Goal: Task Accomplishment & Management: Complete application form

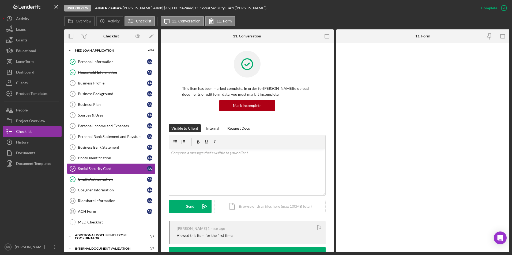
scroll to position [21, 0]
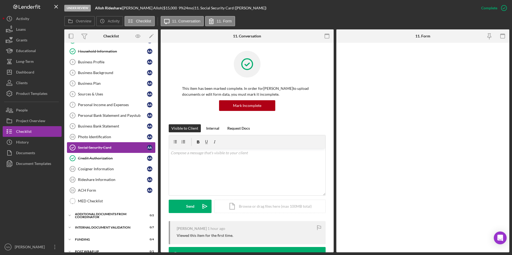
click at [123, 145] on link "Social Security Card Social Security Card A A" at bounding box center [111, 147] width 88 height 11
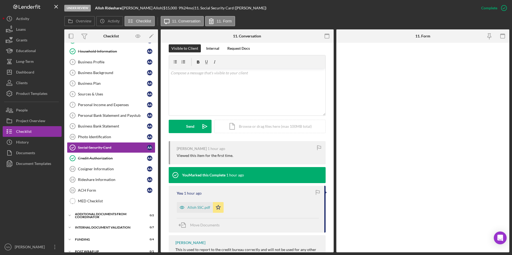
scroll to position [81, 0]
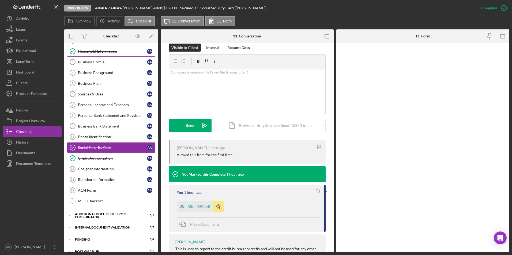
click at [120, 52] on div "Household Information" at bounding box center [112, 51] width 69 height 4
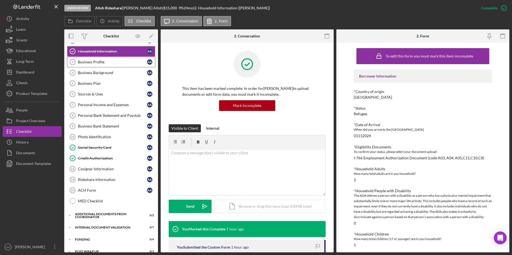
click at [123, 62] on div "Business Profile" at bounding box center [112, 62] width 69 height 4
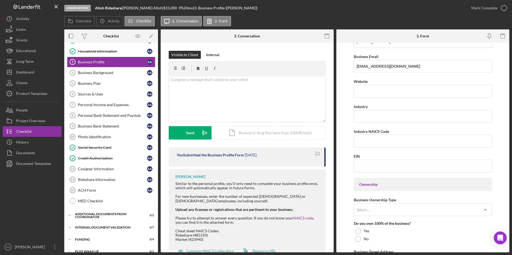
scroll to position [116, 0]
click at [453, 135] on input "Industry NAICS Code" at bounding box center [423, 140] width 138 height 13
paste input "485310"
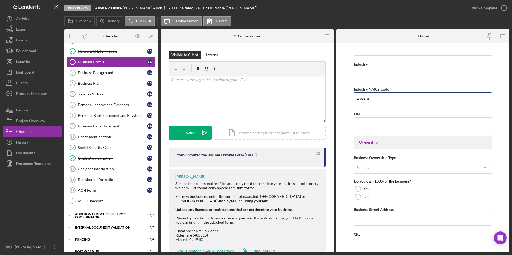
scroll to position [166, 0]
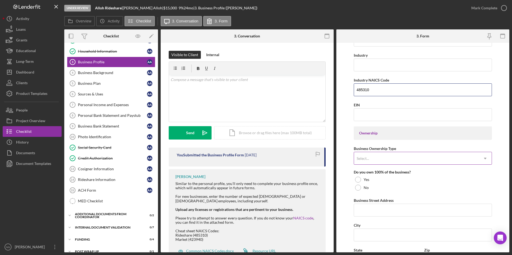
type input "485310"
click at [447, 160] on div "Select..." at bounding box center [416, 159] width 125 height 12
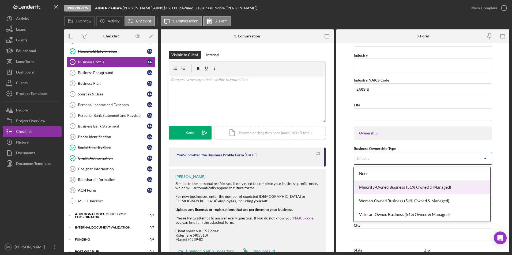
click at [444, 187] on div "Minority-Owned Business (51% Owned & Managed)" at bounding box center [422, 188] width 137 height 14
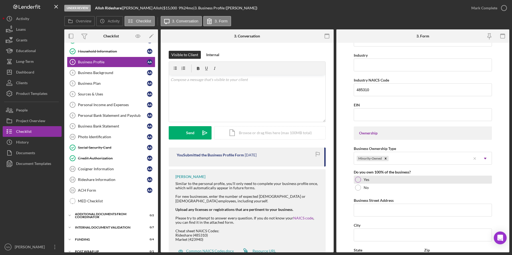
click at [421, 179] on div "Yes" at bounding box center [423, 180] width 138 height 8
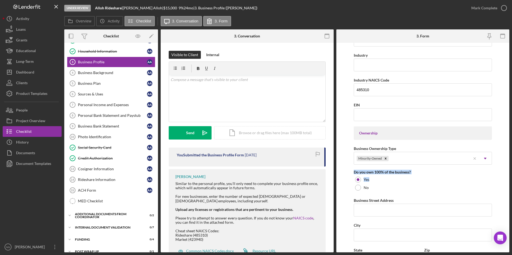
drag, startPoint x: 507, startPoint y: 164, endPoint x: 507, endPoint y: 183, distance: 18.2
click at [507, 183] on form "Business Name Alloh Rideshare DBA Business Start Date Legal Structure Self Empl…" at bounding box center [422, 148] width 173 height 210
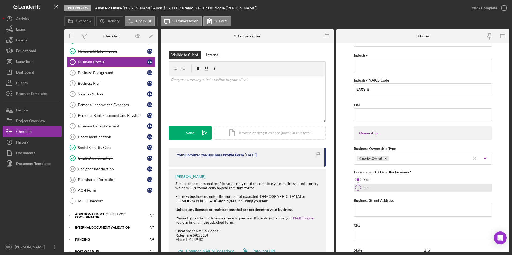
drag, startPoint x: 507, startPoint y: 183, endPoint x: 487, endPoint y: 187, distance: 20.4
click at [487, 187] on div "No" at bounding box center [423, 188] width 138 height 8
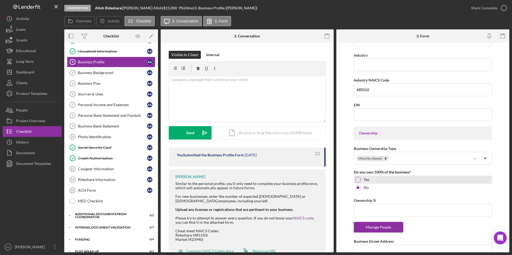
click at [454, 181] on div "Yes" at bounding box center [423, 180] width 138 height 8
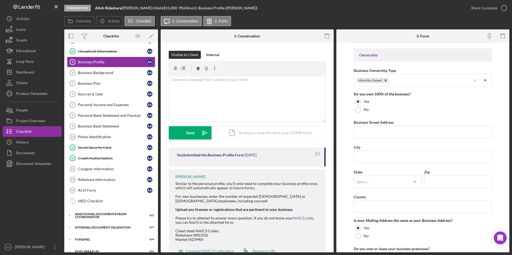
scroll to position [247, 0]
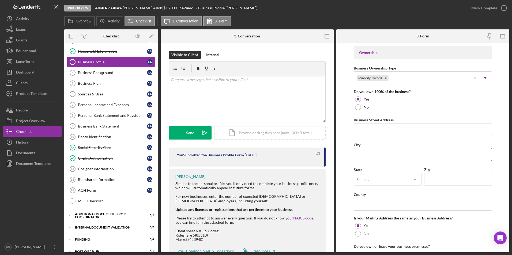
click at [446, 158] on input "City" at bounding box center [423, 154] width 138 height 13
type input "[PERSON_NAME]"
click at [400, 129] on input "Business Street Address" at bounding box center [423, 129] width 138 height 13
type input "[STREET_ADDRESS]"
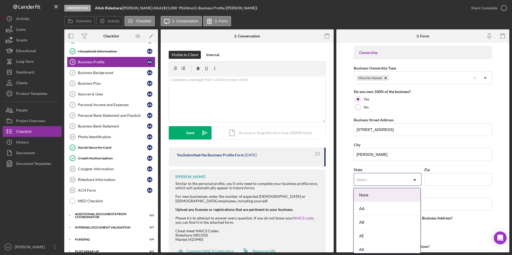
click at [393, 180] on div "Select..." at bounding box center [381, 180] width 54 height 12
type input "NC"
click at [410, 194] on div "NC" at bounding box center [387, 196] width 67 height 14
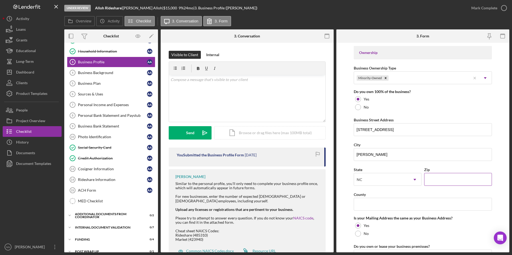
click at [445, 178] on input "Zip" at bounding box center [458, 179] width 68 height 13
type input "28105"
drag, startPoint x: 423, startPoint y: 205, endPoint x: 403, endPoint y: 206, distance: 20.6
click at [403, 206] on input "County" at bounding box center [423, 204] width 138 height 13
type input "Mecklenburg"
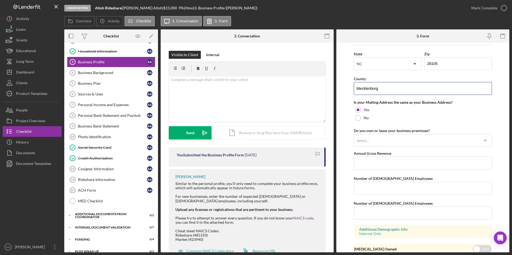
scroll to position [385, 0]
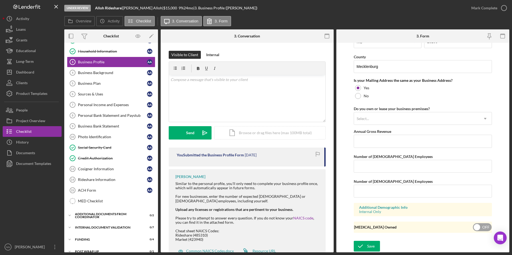
click at [483, 227] on input "checkbox" at bounding box center [482, 228] width 19 height 8
checkbox input "true"
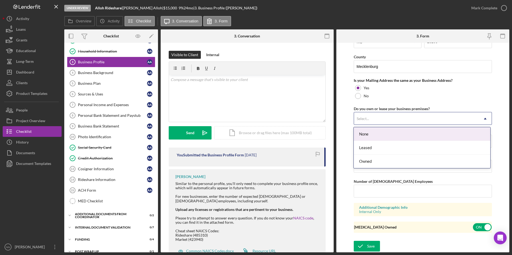
click at [421, 118] on div "Select..." at bounding box center [416, 119] width 125 height 12
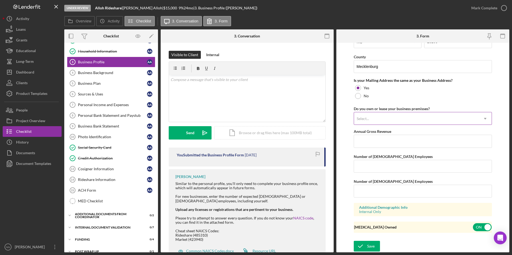
click at [421, 118] on div "Select..." at bounding box center [416, 119] width 125 height 12
click at [373, 243] on div "Save" at bounding box center [370, 246] width 7 height 11
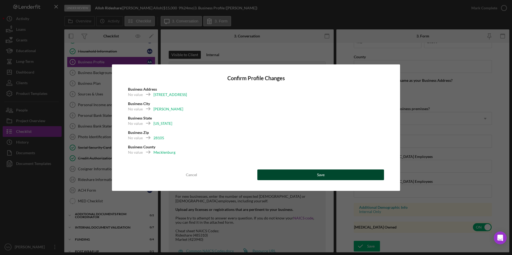
click at [318, 172] on div "Save" at bounding box center [320, 175] width 7 height 11
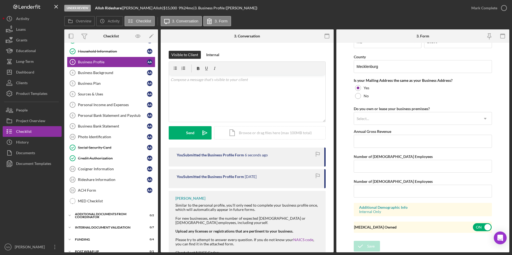
click at [496, 11] on div "Mark Complete" at bounding box center [484, 8] width 26 height 11
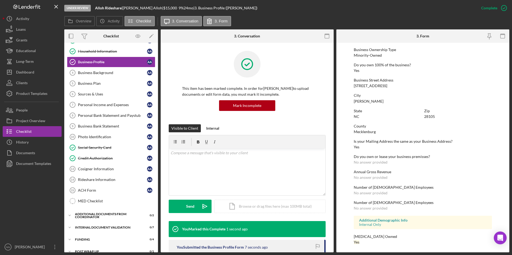
scroll to position [194, 0]
click at [118, 71] on div "Business Background" at bounding box center [112, 73] width 69 height 4
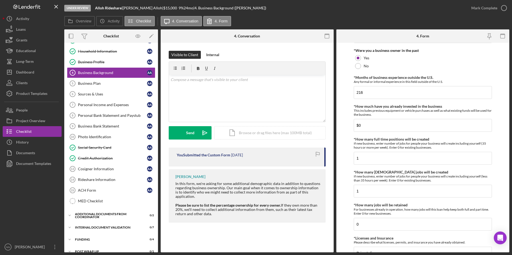
scroll to position [214, 0]
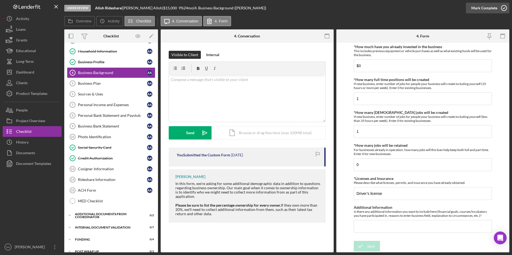
click at [502, 9] on icon "button" at bounding box center [503, 7] width 13 height 13
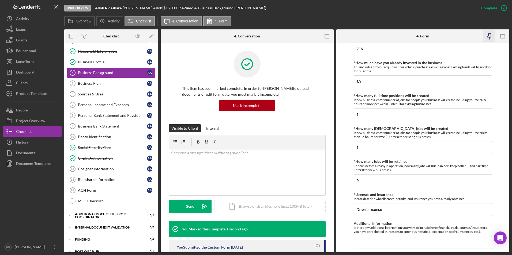
scroll to position [236, 0]
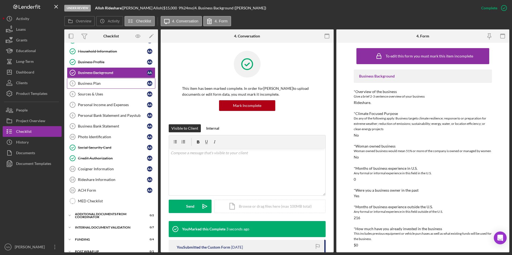
click at [110, 88] on link "Business Plan 5 Business Plan A A" at bounding box center [111, 83] width 88 height 11
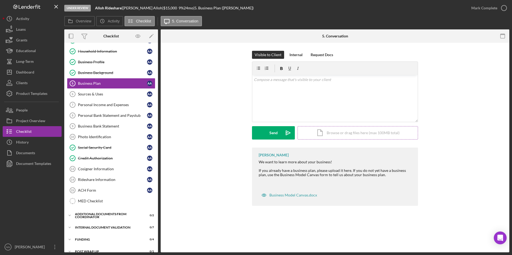
click at [344, 131] on div "Icon/Document Browse or drag files here (max 100MB total) Tap to choose files o…" at bounding box center [357, 132] width 120 height 13
click at [273, 135] on div "Upload" at bounding box center [274, 132] width 12 height 13
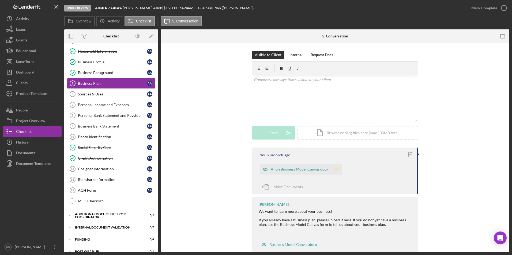
click at [334, 171] on polygon "button" at bounding box center [336, 169] width 5 height 4
click at [490, 7] on div "Mark Complete" at bounding box center [484, 8] width 26 height 11
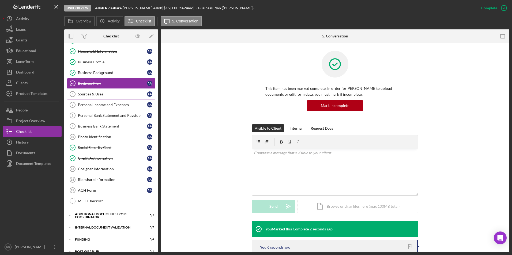
click at [106, 96] on div "Sources & Uses" at bounding box center [112, 94] width 69 height 4
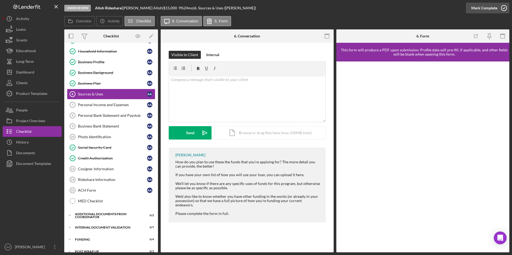
click at [503, 9] on icon "button" at bounding box center [503, 7] width 13 height 13
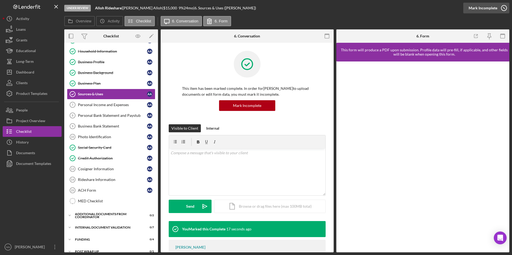
drag, startPoint x: 499, startPoint y: 67, endPoint x: 497, endPoint y: 4, distance: 62.9
click at [497, 4] on button "Complete Mark Incomplete" at bounding box center [486, 8] width 46 height 11
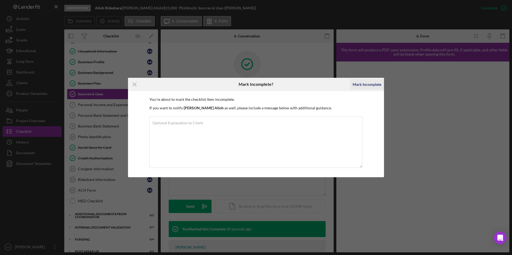
click at [368, 86] on div "Mark Incomplete" at bounding box center [367, 84] width 29 height 11
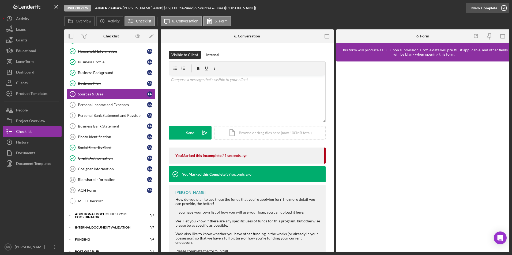
click at [500, 12] on icon "button" at bounding box center [503, 7] width 13 height 13
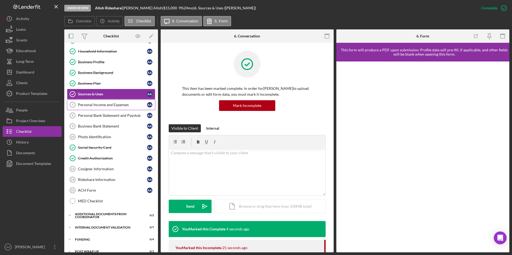
click at [117, 104] on div "Personal Income and Expenses" at bounding box center [112, 105] width 69 height 4
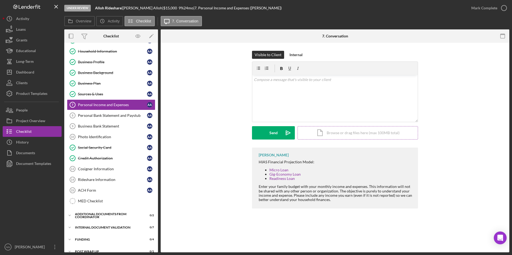
click at [357, 129] on div "Icon/Document Browse or drag files here (max 100MB total) Tap to choose files o…" at bounding box center [357, 132] width 120 height 13
click at [275, 133] on div "Upload" at bounding box center [274, 132] width 12 height 13
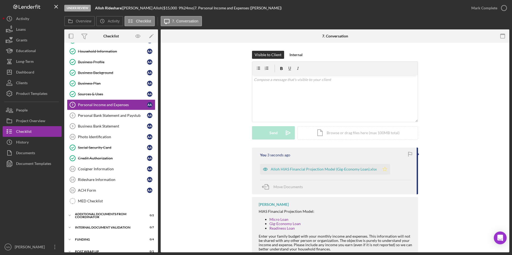
click at [382, 168] on icon "Icon/Star" at bounding box center [384, 169] width 11 height 11
click at [498, 6] on icon "button" at bounding box center [503, 7] width 13 height 13
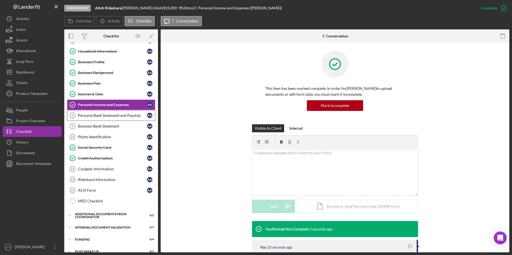
click at [110, 117] on div "Personal Bank Statement and Paystub" at bounding box center [112, 116] width 69 height 4
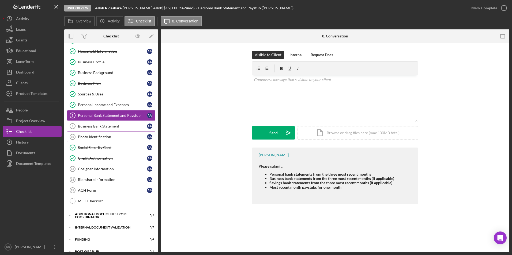
click at [95, 136] on div "Photo Identification" at bounding box center [112, 137] width 69 height 4
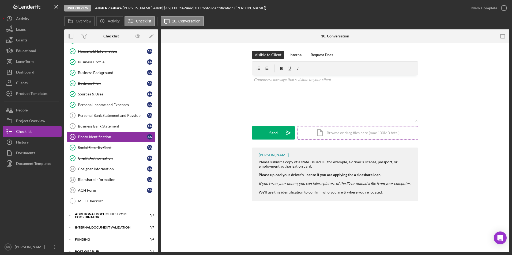
drag, startPoint x: 329, startPoint y: 133, endPoint x: 313, endPoint y: 133, distance: 16.1
click at [313, 133] on div "Icon/Document Browse or drag files here (max 100MB total) Tap to choose files o…" at bounding box center [357, 132] width 120 height 13
click at [362, 131] on div "Icon/Document Browse or drag files here (max 100MB total) Tap to choose files o…" at bounding box center [357, 132] width 120 height 13
click at [274, 134] on div "Upload" at bounding box center [274, 132] width 12 height 13
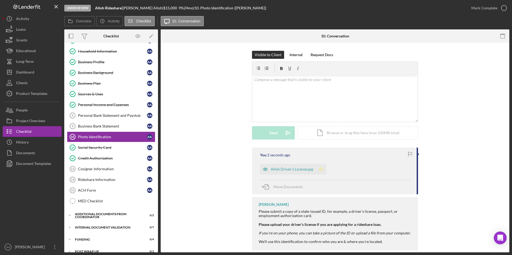
click at [321, 171] on icon "Icon/Star" at bounding box center [321, 169] width 11 height 11
click at [504, 10] on icon "button" at bounding box center [503, 7] width 13 height 13
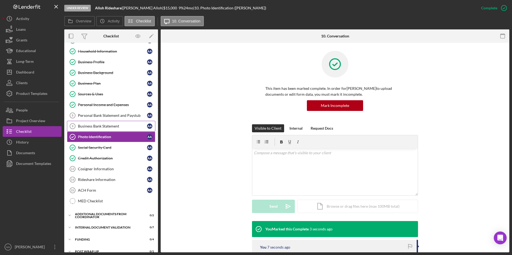
click at [126, 125] on div "Business Bank Statement" at bounding box center [112, 126] width 69 height 4
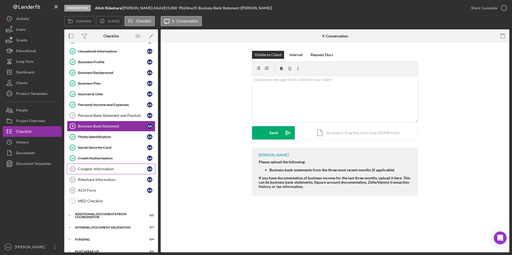
click at [108, 168] on div "Cosigner Information" at bounding box center [112, 169] width 69 height 4
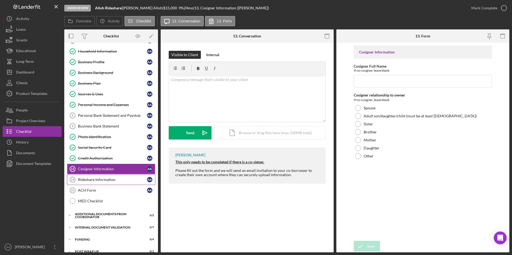
click at [110, 178] on div "Rideshare Information" at bounding box center [112, 180] width 69 height 4
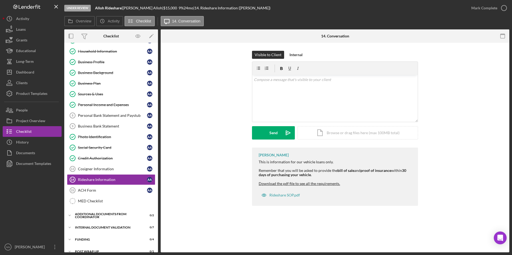
drag, startPoint x: 156, startPoint y: 164, endPoint x: 159, endPoint y: 177, distance: 13.2
click at [159, 177] on div "Overview Internal Workflow Stage Under Review Icon/Dropdown Arrow Archive (can …" at bounding box center [286, 140] width 445 height 223
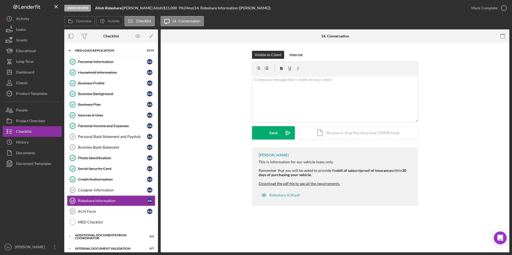
scroll to position [53, 0]
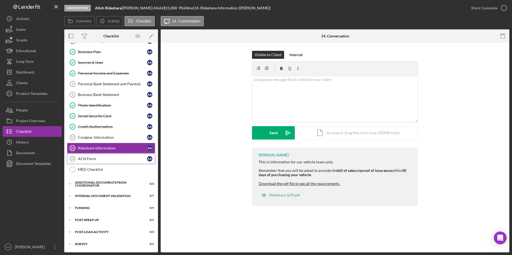
click at [125, 161] on div "ACH Form" at bounding box center [112, 159] width 69 height 4
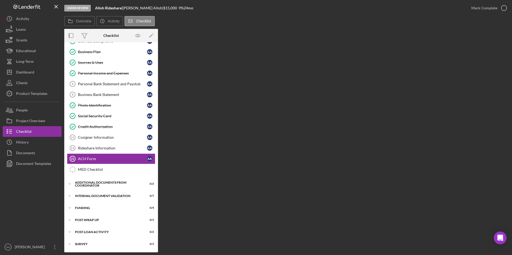
scroll to position [53, 0]
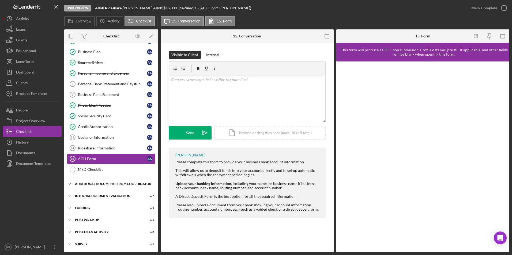
click at [111, 186] on div "Additional Documents from Coordinator" at bounding box center [113, 184] width 76 height 3
click at [108, 198] on div "Icon/Expander Internal Document Validation 0 / 7" at bounding box center [111, 196] width 94 height 11
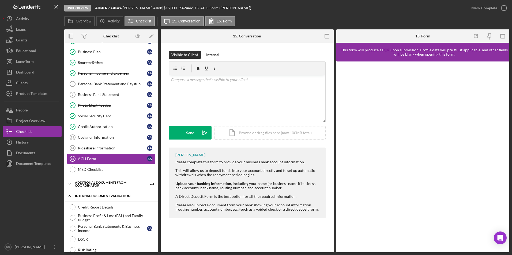
click at [108, 198] on div "Icon/Expander Internal Document Validation 0 / 7" at bounding box center [111, 196] width 94 height 11
click at [499, 33] on icon "button" at bounding box center [502, 36] width 12 height 12
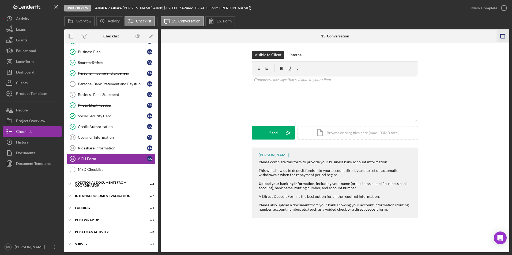
click at [503, 38] on rect "button" at bounding box center [502, 36] width 4 height 4
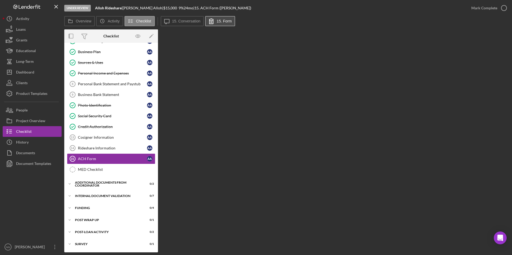
click at [230, 23] on button "15. Form" at bounding box center [220, 21] width 30 height 10
